Goal: Task Accomplishment & Management: Use online tool/utility

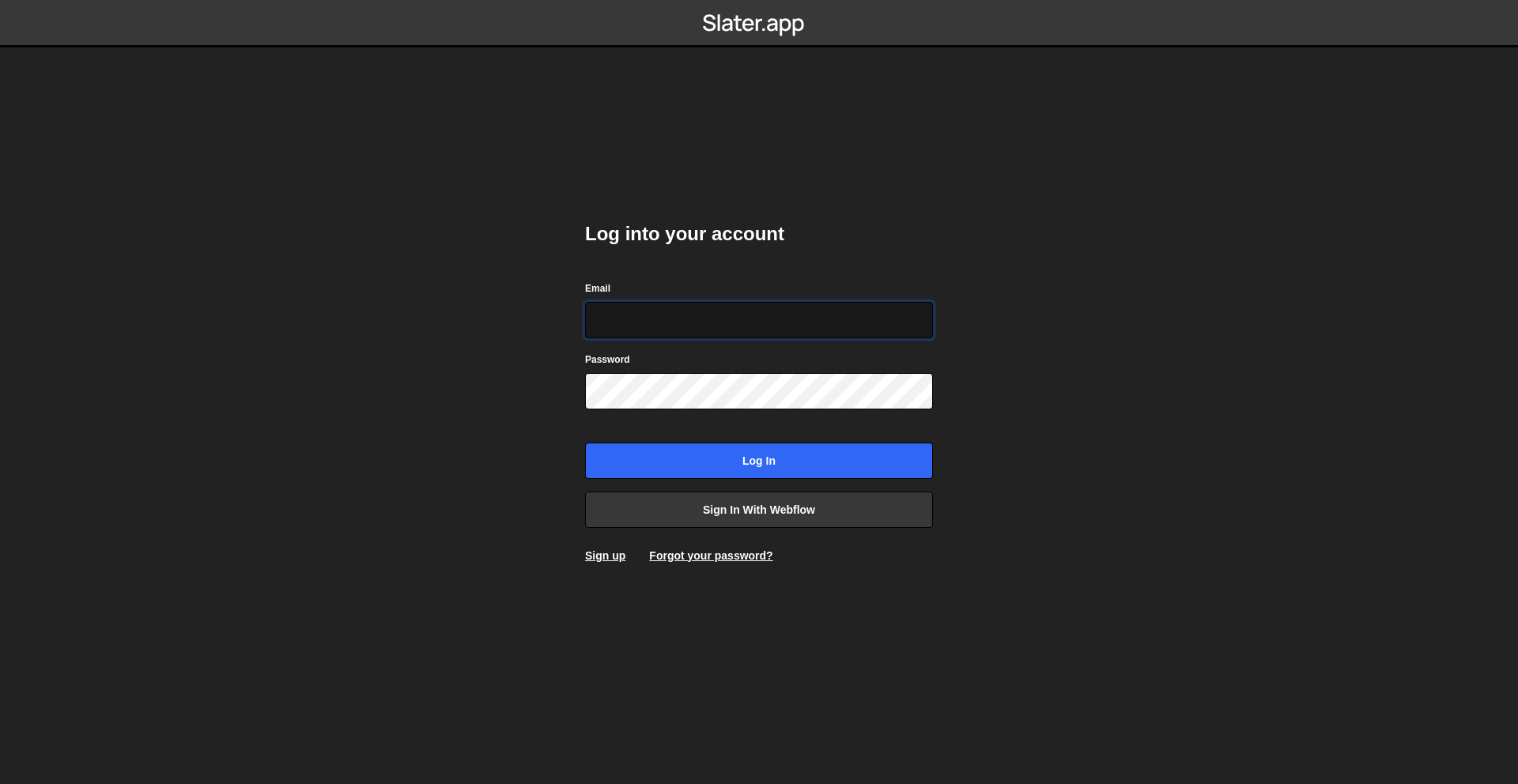
click at [673, 315] on input "Email" at bounding box center [759, 320] width 348 height 36
paste input "[EMAIL_ADDRESS][DOMAIN_NAME]"
type input "[EMAIL_ADDRESS][DOMAIN_NAME]"
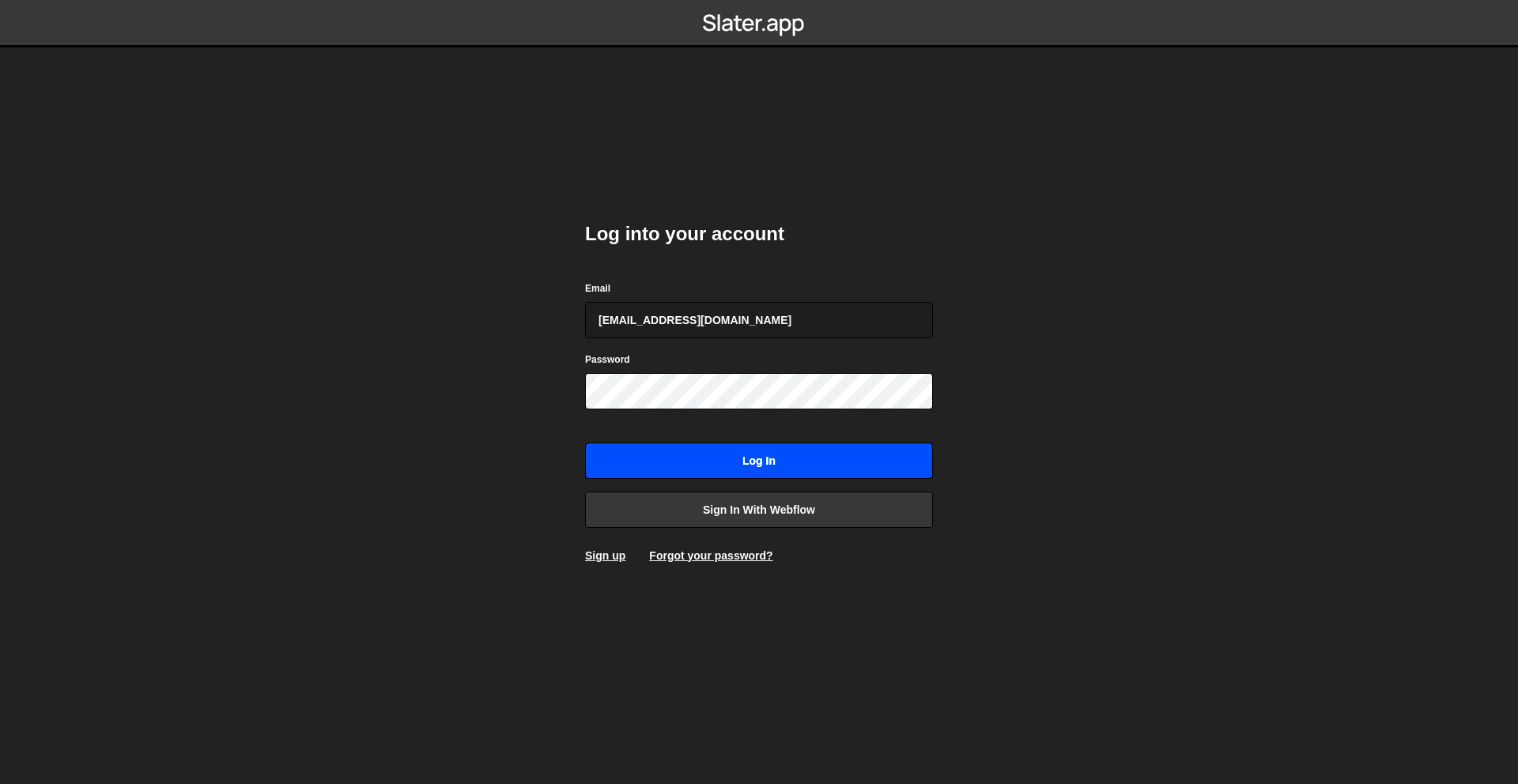
click at [727, 454] on input "Log in" at bounding box center [759, 461] width 348 height 36
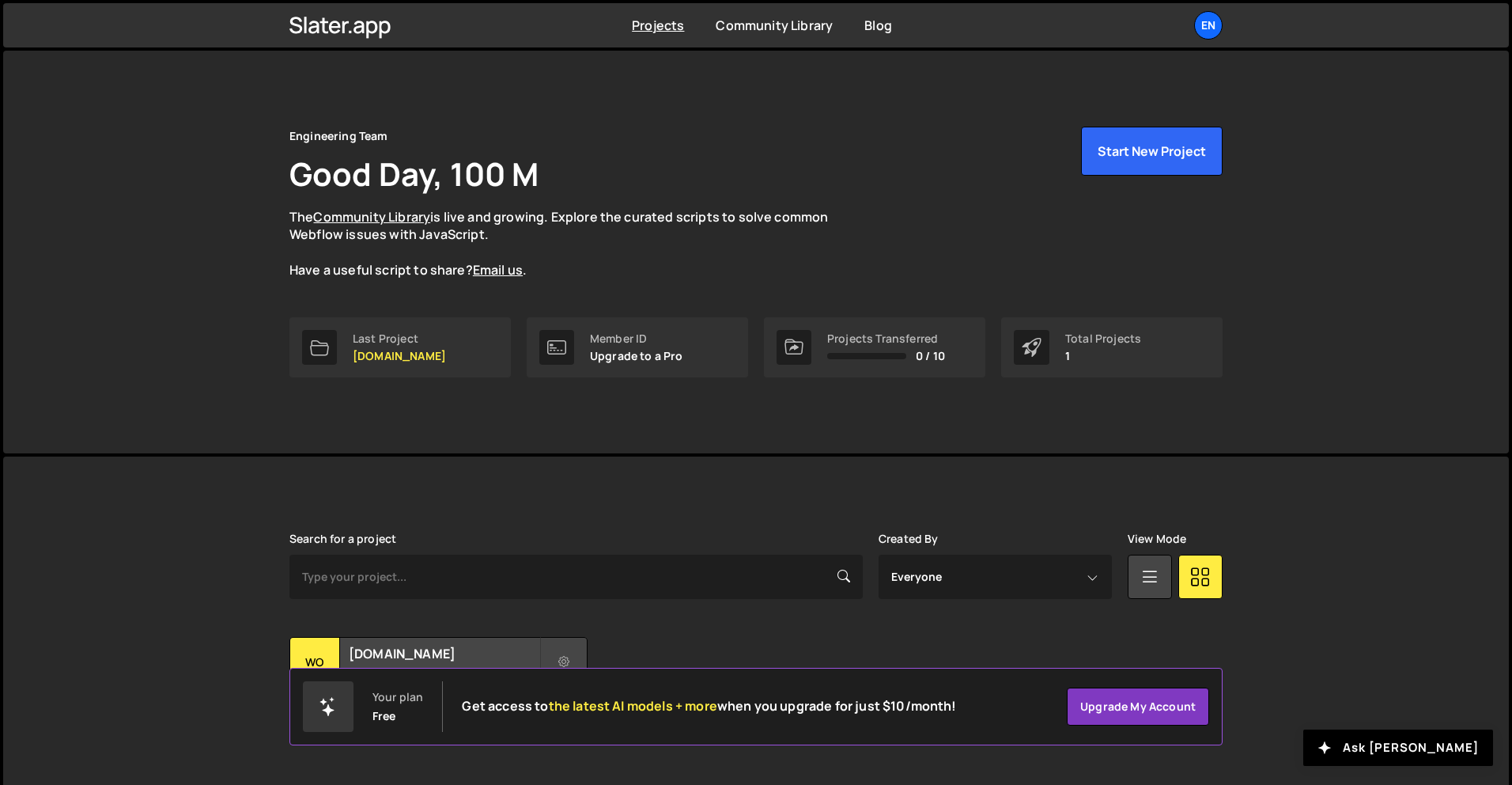
click at [892, 135] on div "Engineering Team Good Day, 100 M The Community Library is live and growing. Exp…" at bounding box center [756, 202] width 933 height 153
